Goal: Task Accomplishment & Management: Use online tool/utility

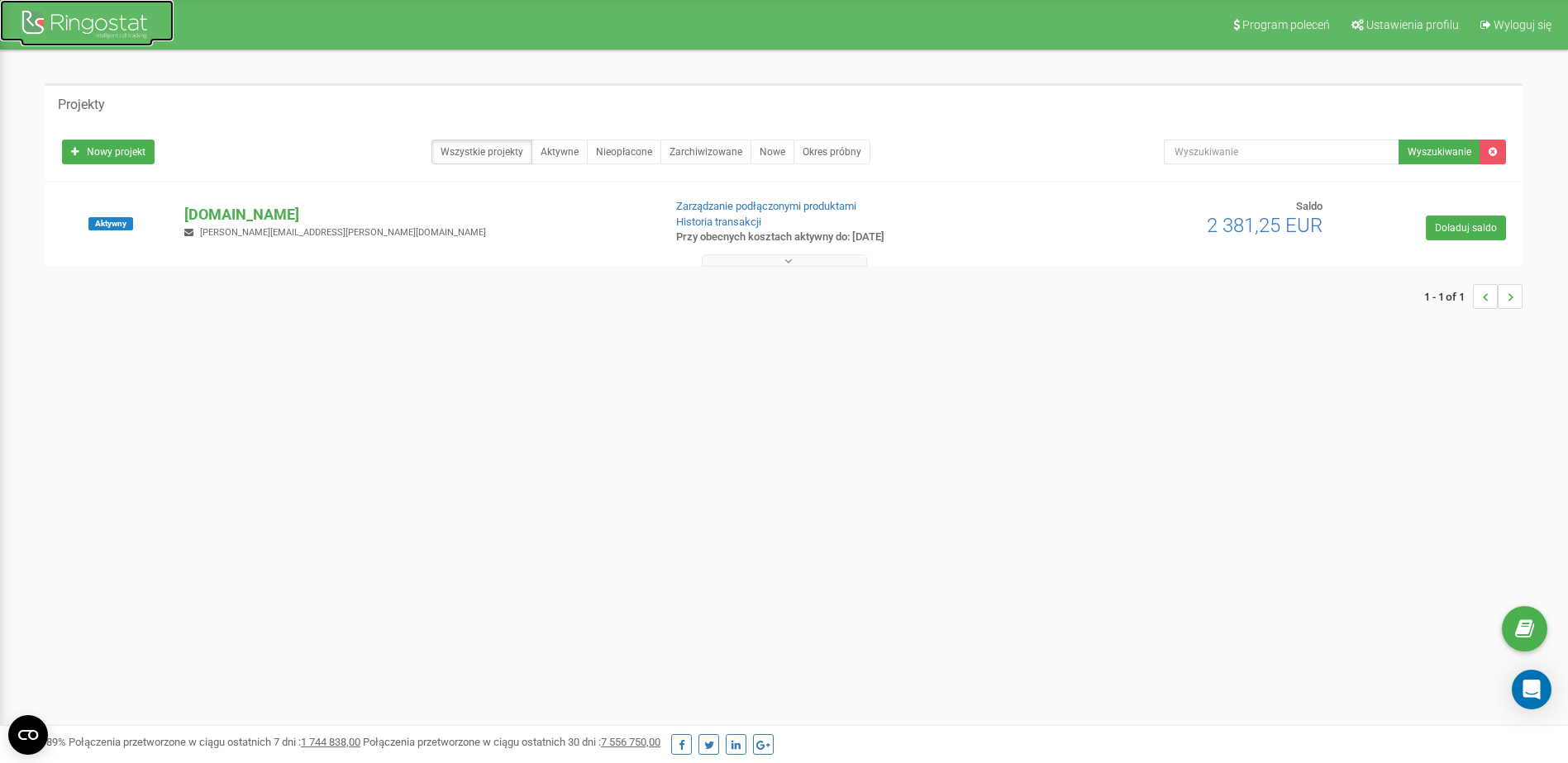
click at [94, 28] on div at bounding box center [87, 26] width 133 height 40
click at [229, 213] on p "[DOMAIN_NAME]" at bounding box center [416, 214] width 464 height 21
click at [239, 214] on p "[DOMAIN_NAME]" at bounding box center [416, 214] width 464 height 21
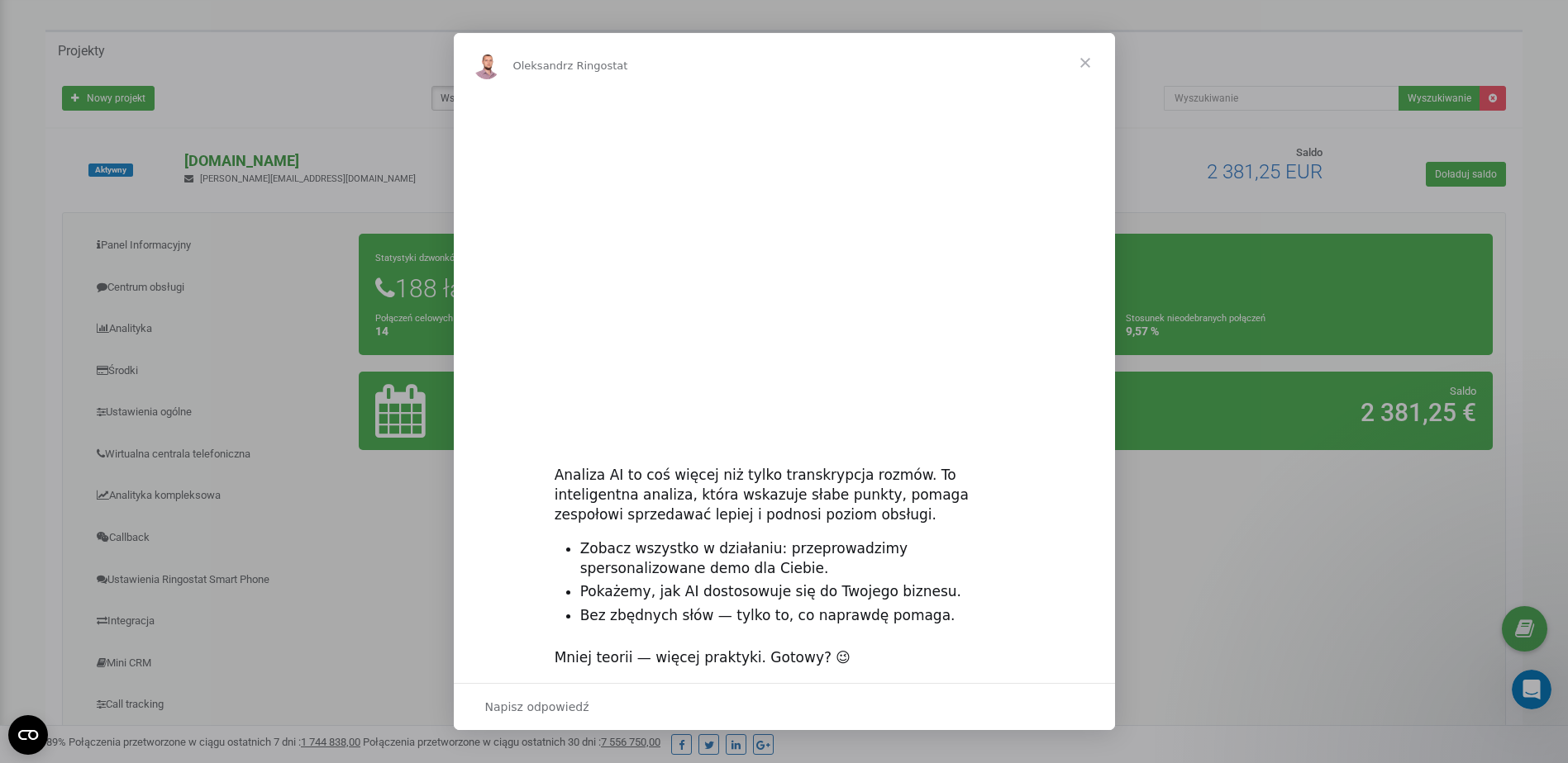
scroll to position [83, 0]
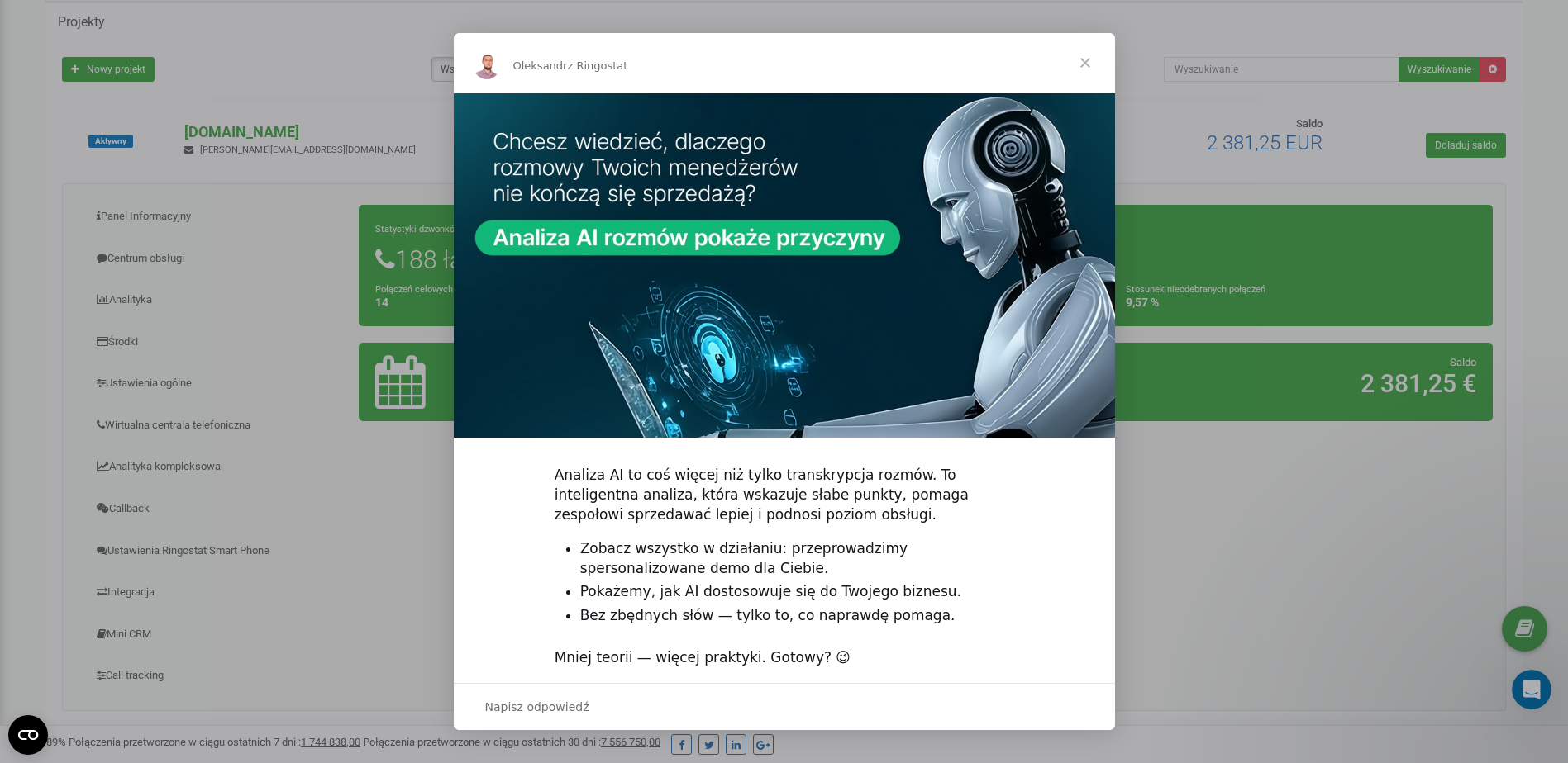
click at [1090, 61] on span "Zamknij" at bounding box center [1085, 63] width 60 height 60
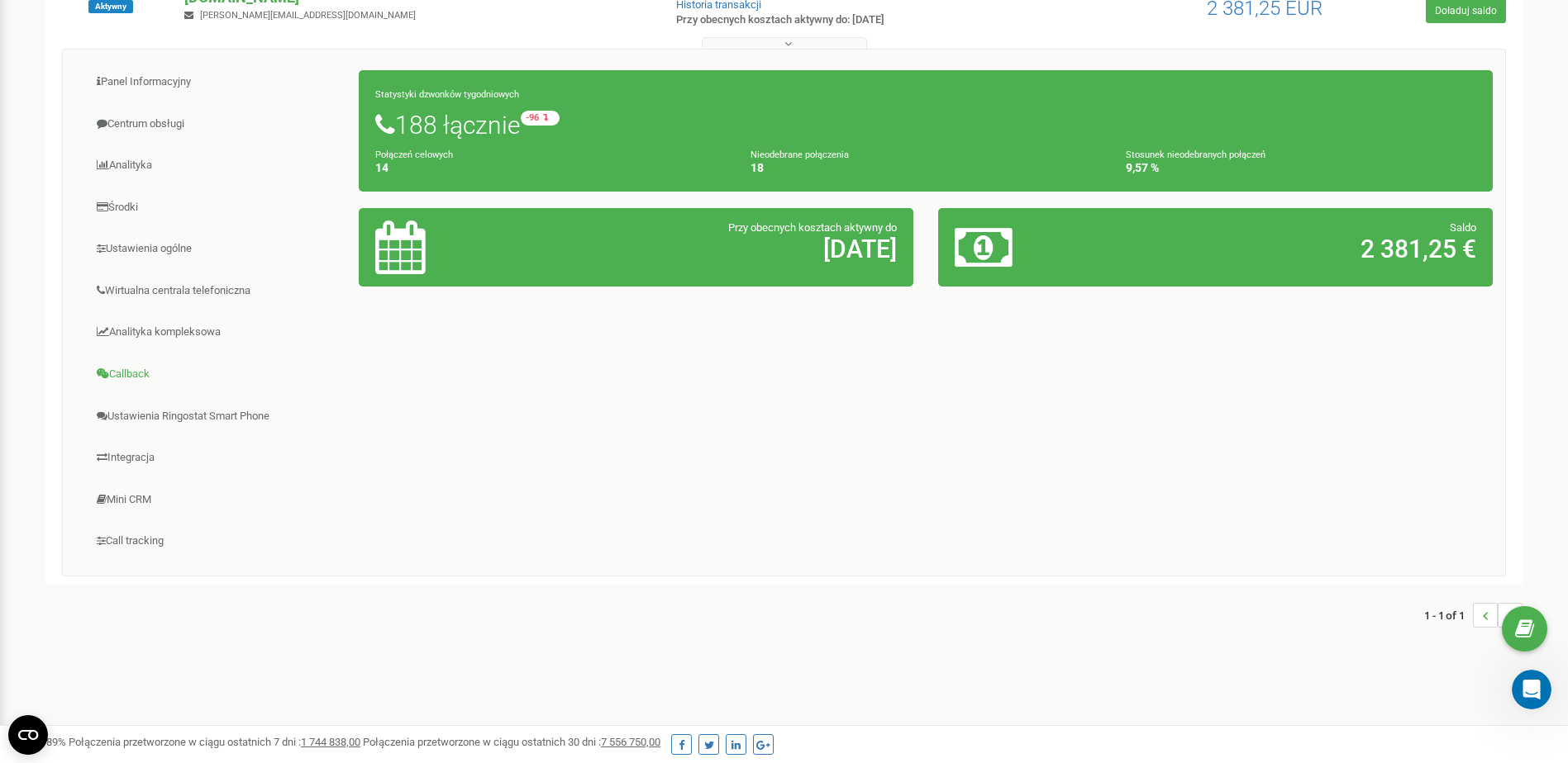
scroll to position [228, 0]
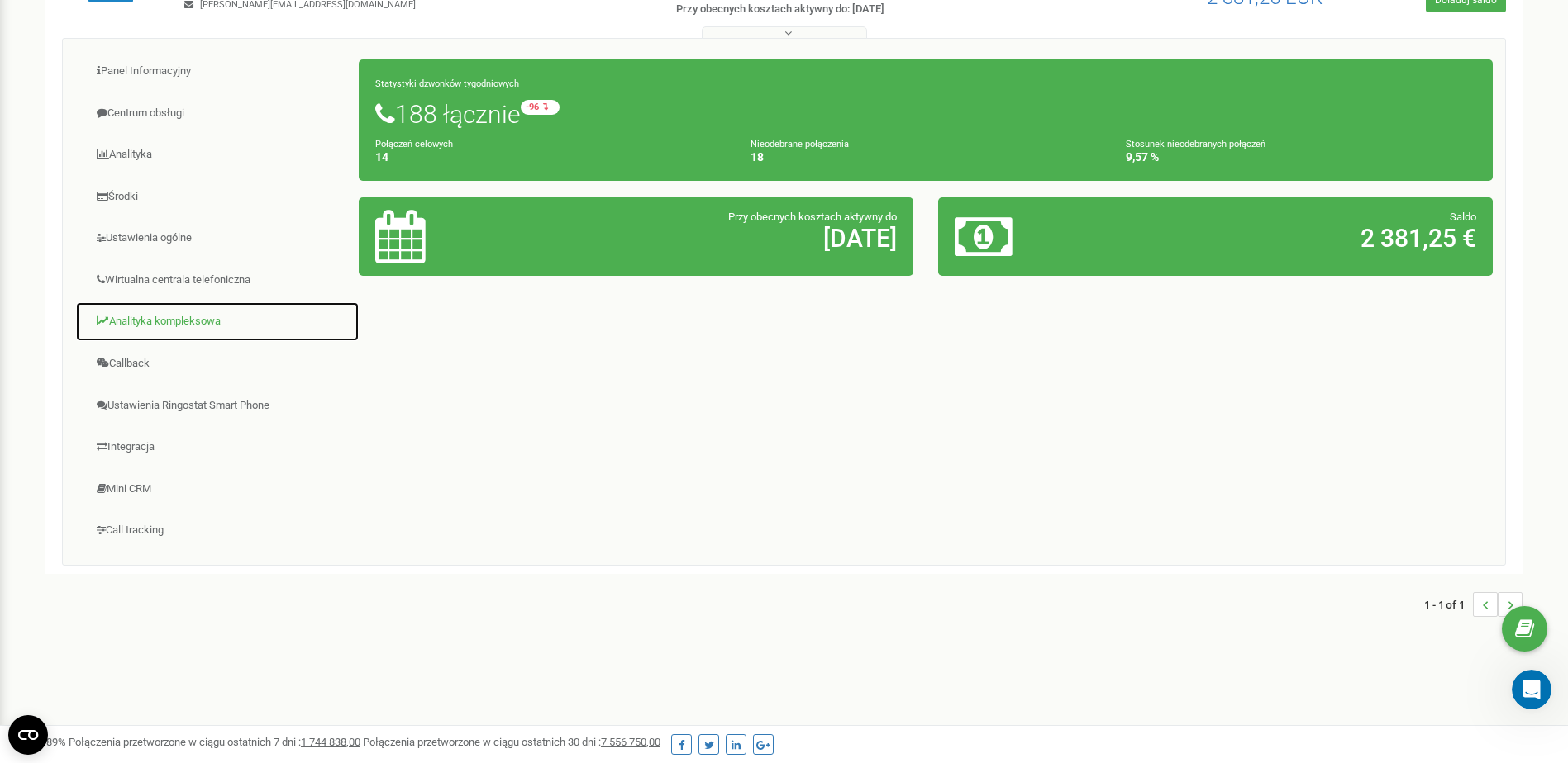
click at [180, 329] on link "Analityka kompleksowa" at bounding box center [217, 322] width 285 height 40
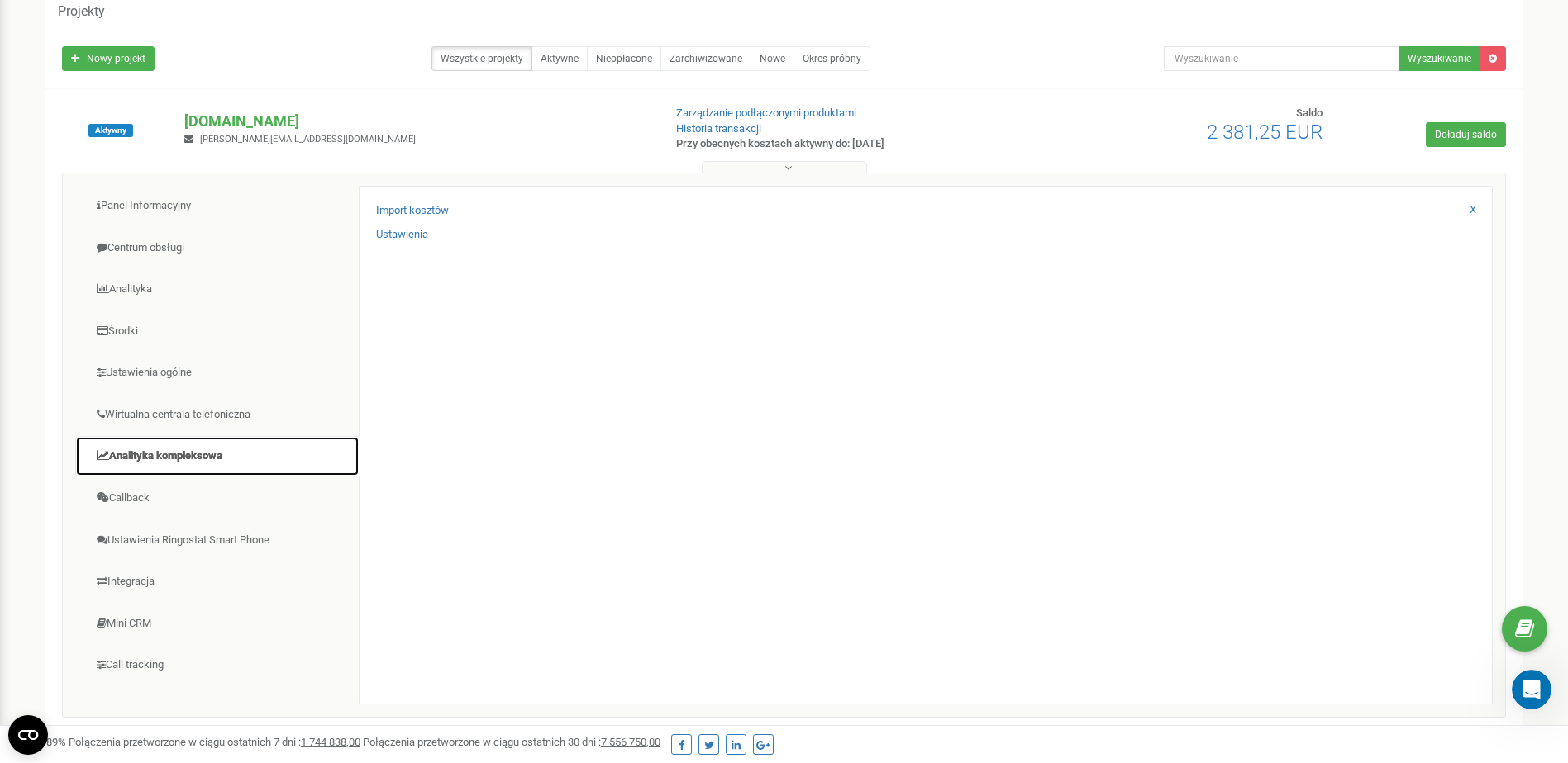
scroll to position [0, 0]
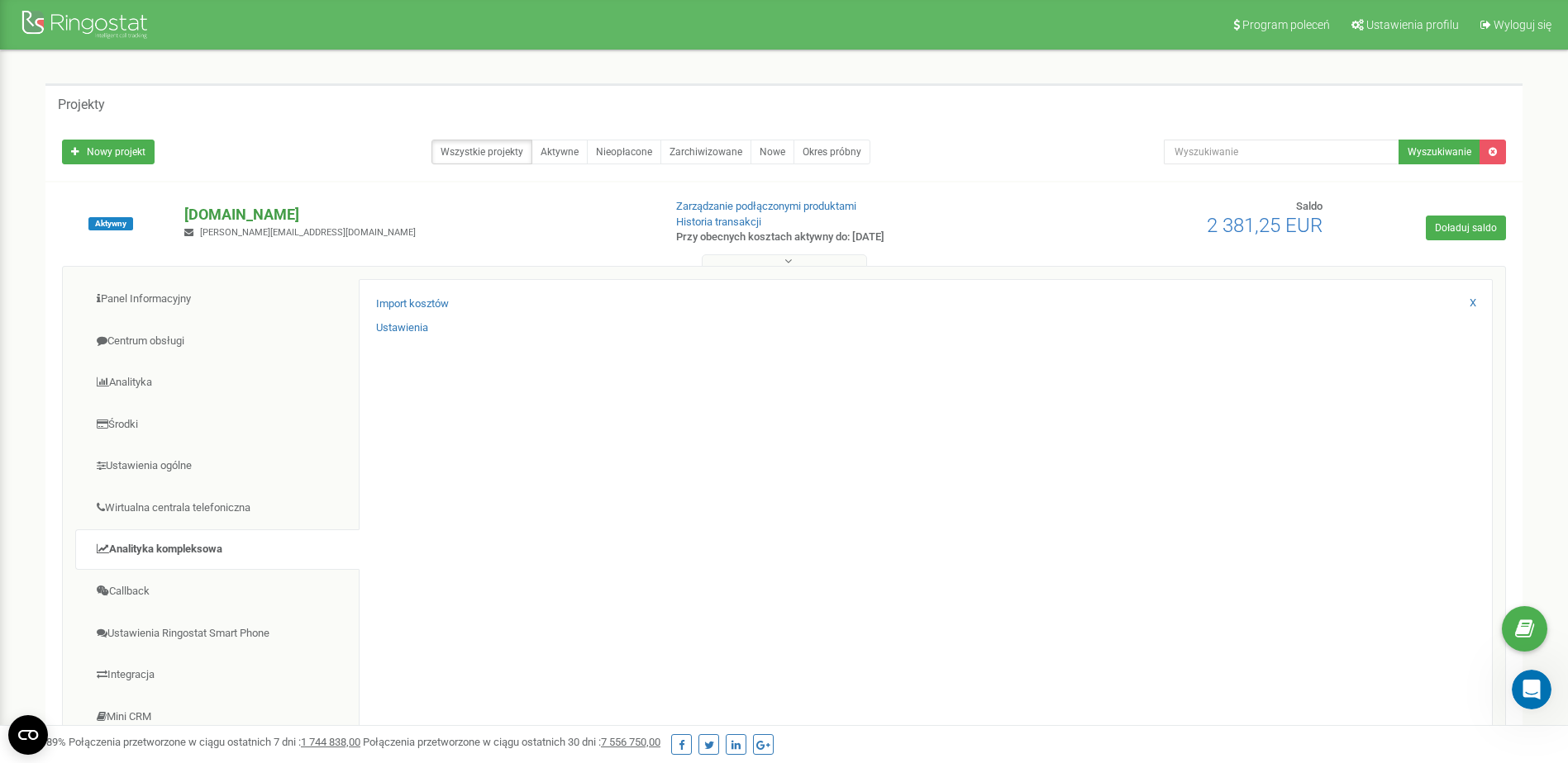
click at [226, 209] on p "[DOMAIN_NAME]" at bounding box center [416, 214] width 464 height 21
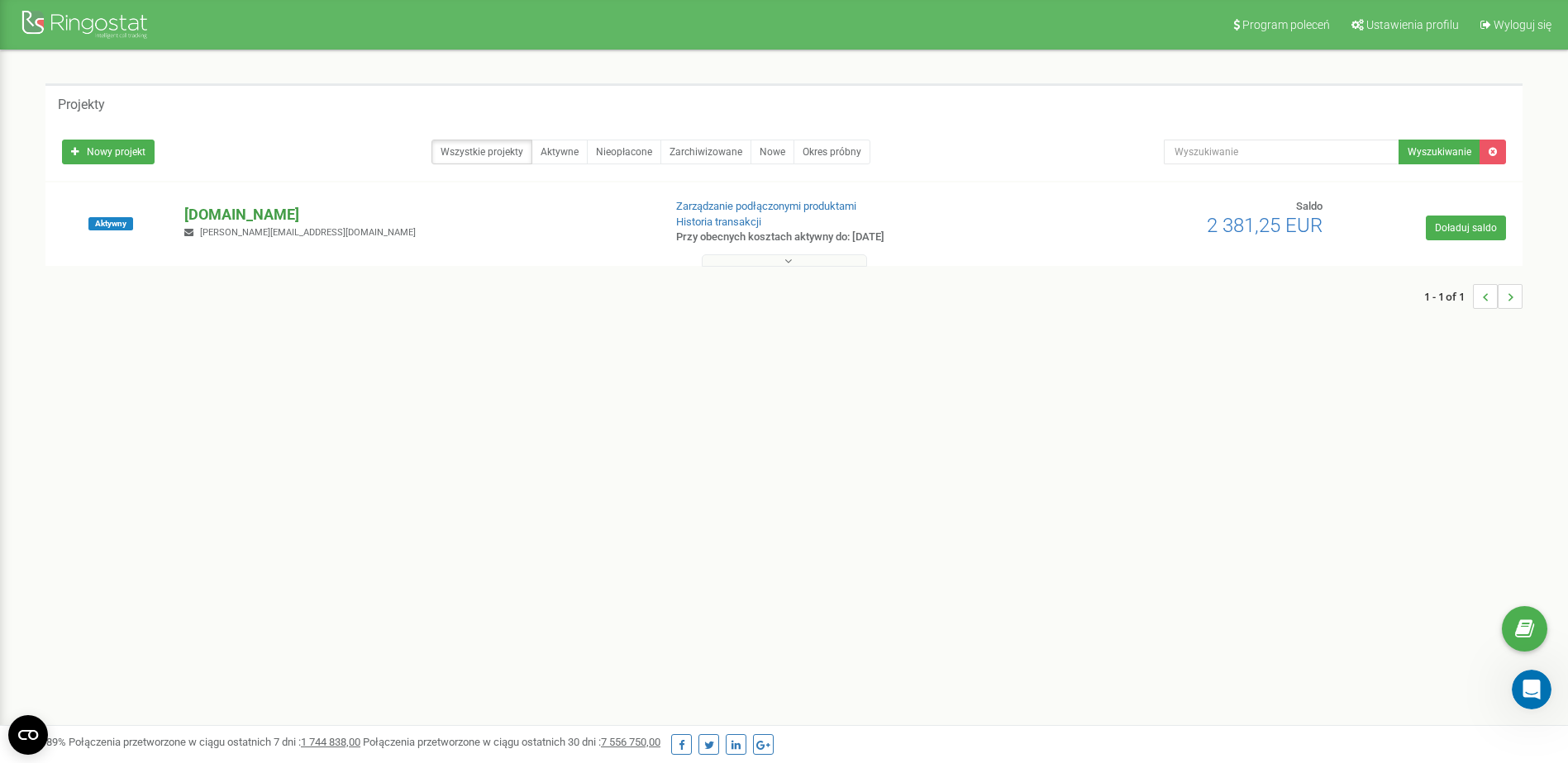
click at [226, 209] on p "[DOMAIN_NAME]" at bounding box center [416, 214] width 464 height 21
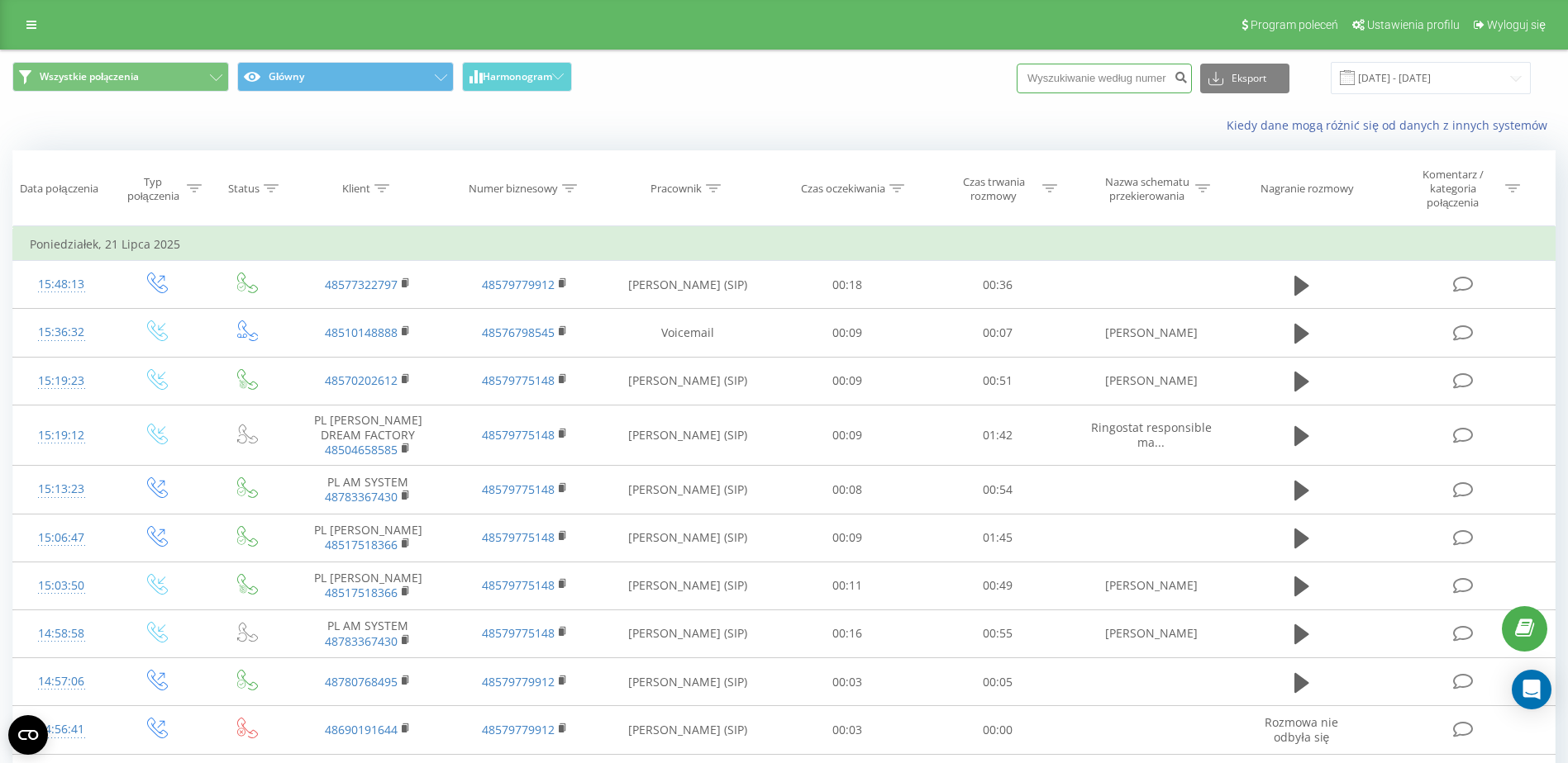
click at [1142, 70] on input at bounding box center [1104, 78] width 175 height 29
paste input "713710464"
type input "713710464"
click at [1188, 80] on icon "submit" at bounding box center [1179, 75] width 14 height 10
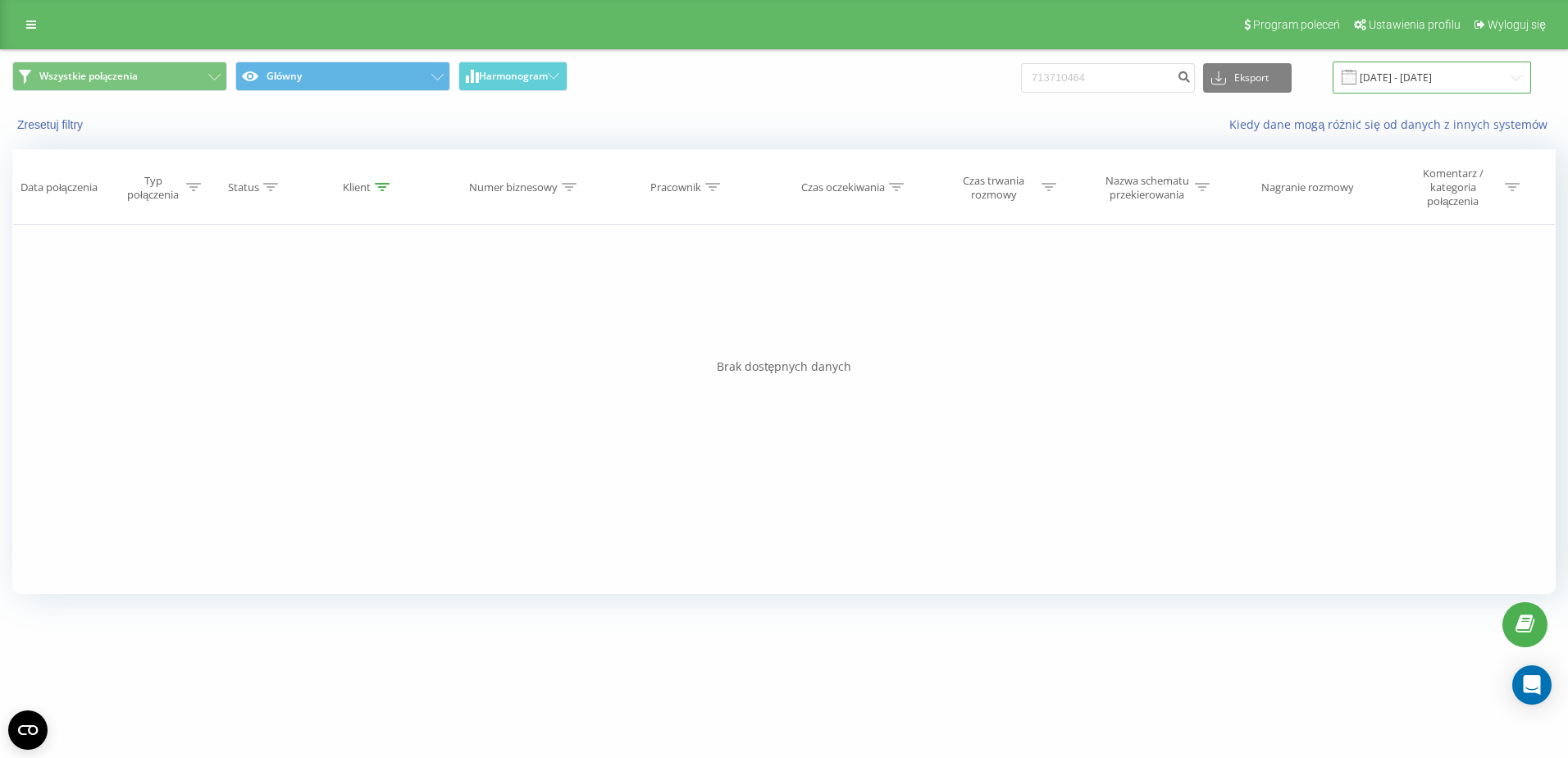
click at [1487, 71] on input "20.05.2025 - 20.08.2025" at bounding box center [1431, 77] width 198 height 32
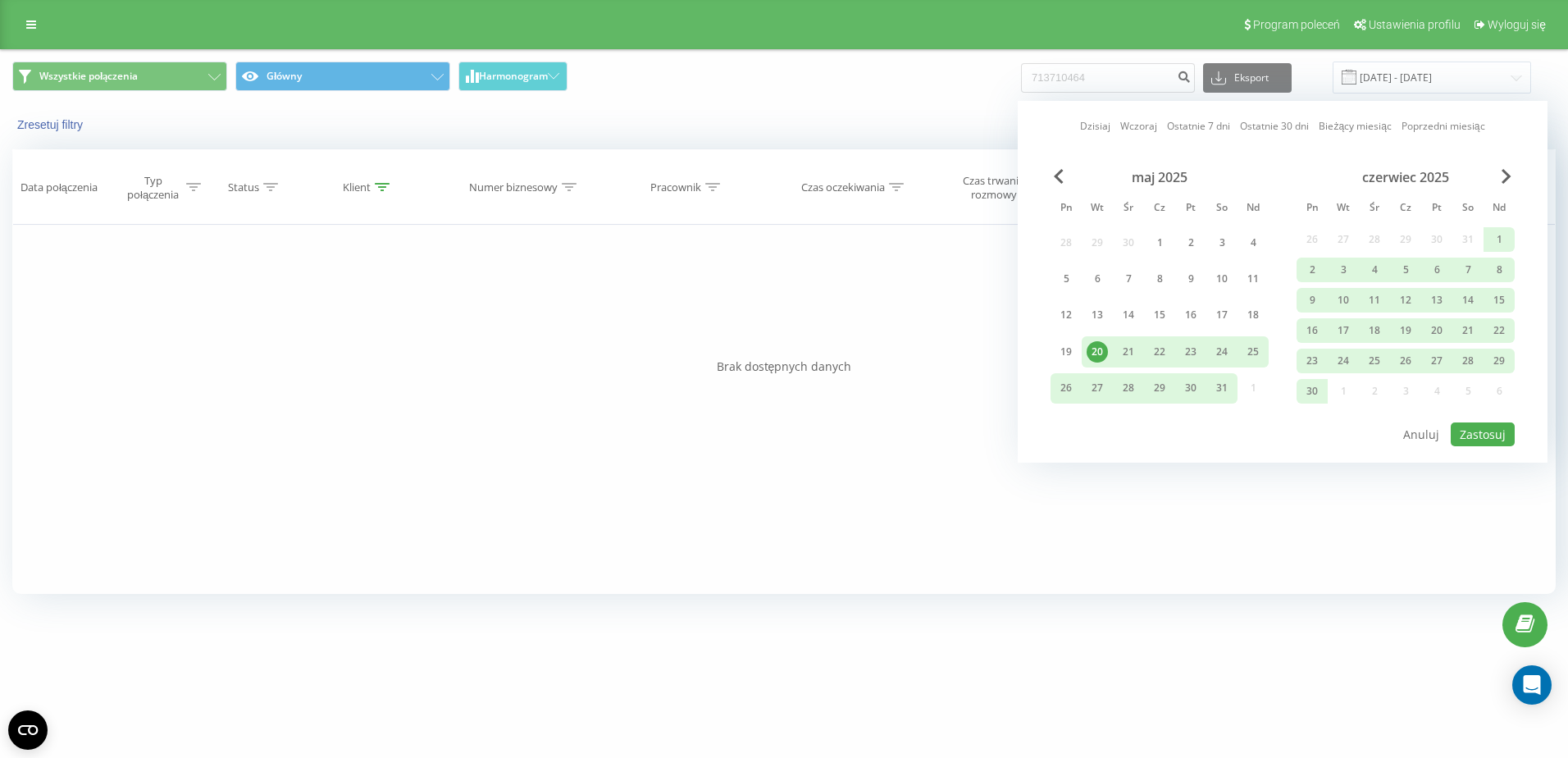
click at [948, 727] on div "mb-ksiegowa.pl 713710464 Projekty mb-ksiegowa.pl Panel Informacyjny Centrum obs…" at bounding box center [784, 379] width 1568 height 758
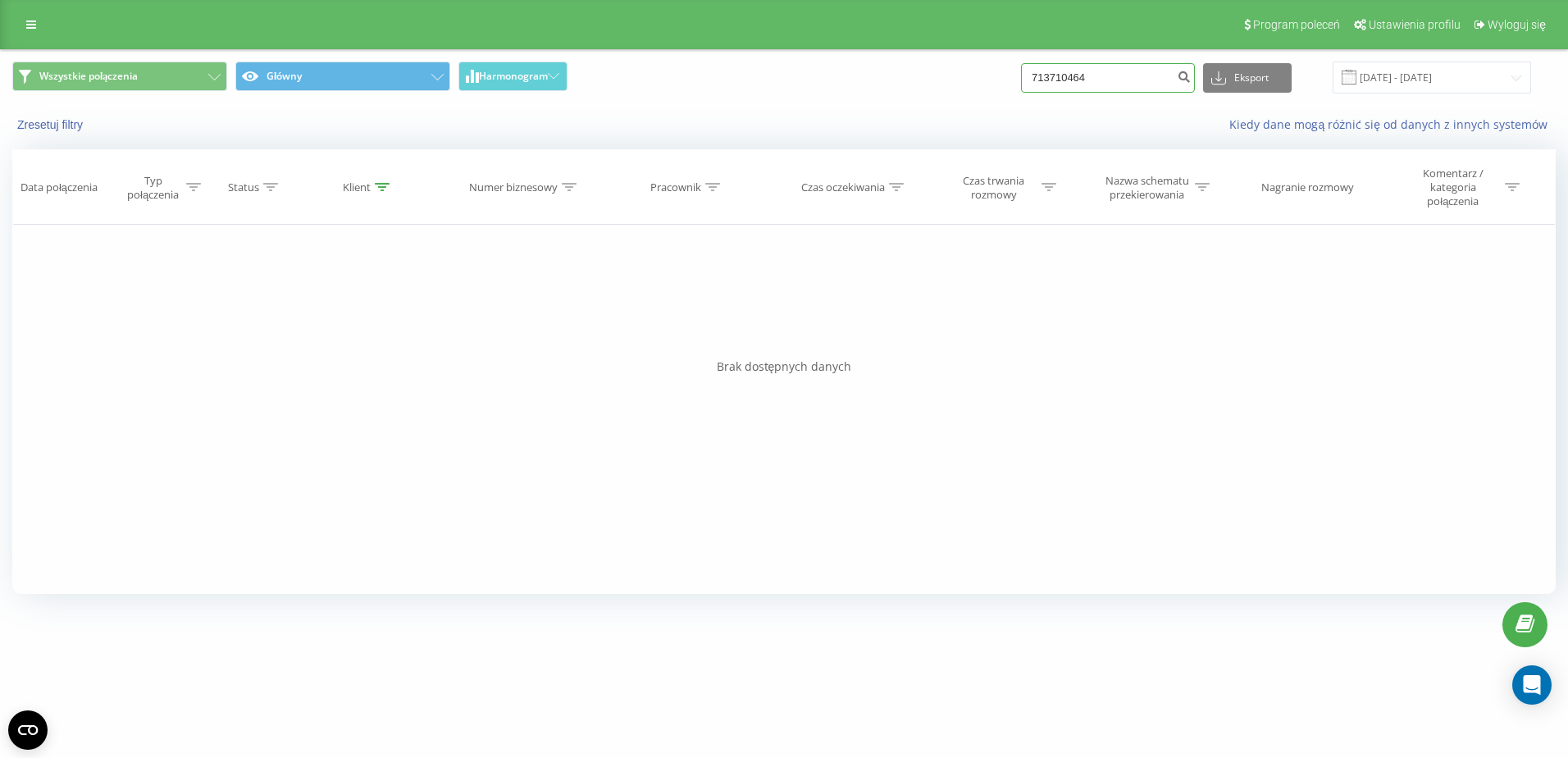
drag, startPoint x: 1107, startPoint y: 78, endPoint x: 1009, endPoint y: 92, distance: 99.0
click at [1009, 92] on div "Wszystkie połączenia Główny Harmonogram 713710464 Eksport .csv .xls .xlsx 20.05…" at bounding box center [783, 77] width 1543 height 32
type input "452368027"
click at [1193, 84] on button "submit" at bounding box center [1183, 78] width 22 height 29
